Goal: Transaction & Acquisition: Purchase product/service

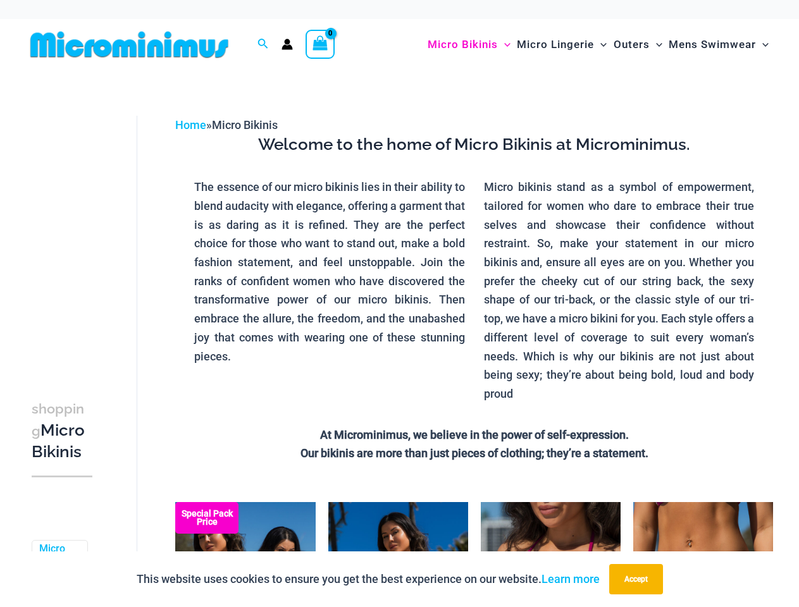
click at [399, 304] on p "The essence of our micro bikinis lies in their ability to blend audacity with e…" at bounding box center [329, 272] width 270 height 188
click at [263, 44] on icon "Search icon link" at bounding box center [263, 44] width 10 height 10
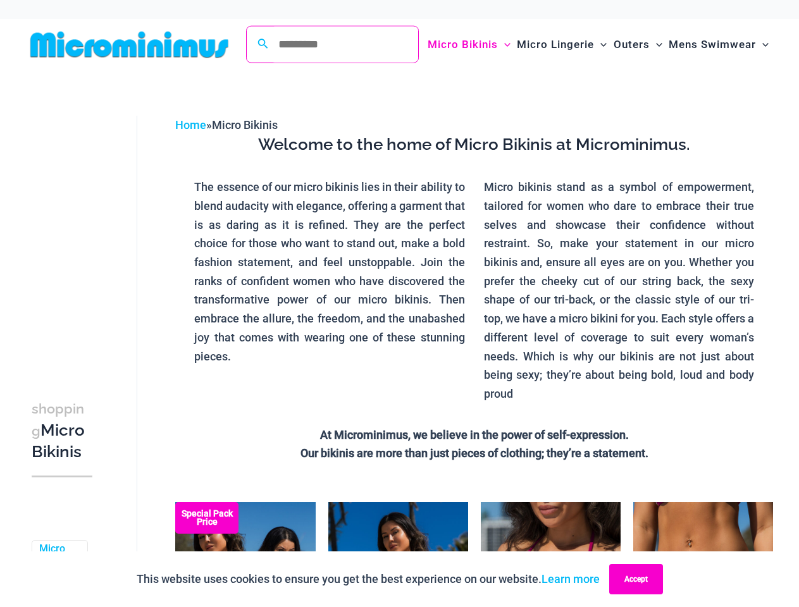
click at [639, 580] on button "Accept" at bounding box center [636, 579] width 54 height 30
